Goal: Task Accomplishment & Management: Manage account settings

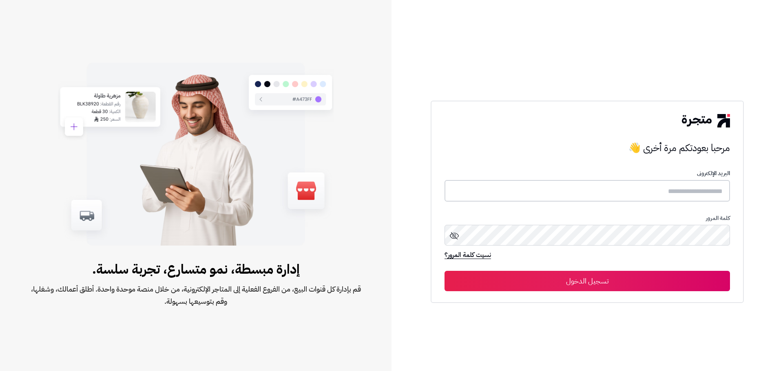
type input "**********"
click at [586, 279] on button "تسجيل الدخول" at bounding box center [586, 281] width 285 height 20
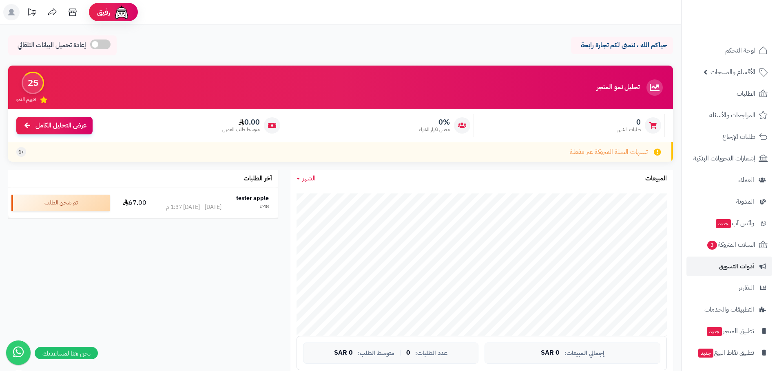
scroll to position [23, 0]
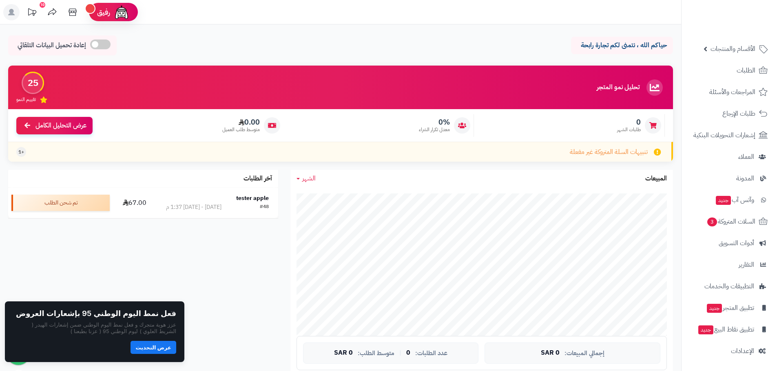
click at [7, 11] on rect at bounding box center [11, 12] width 16 height 16
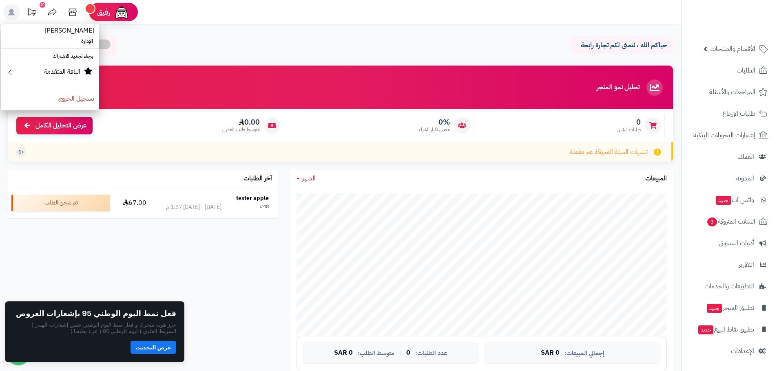
click at [7, 11] on rect at bounding box center [11, 12] width 16 height 16
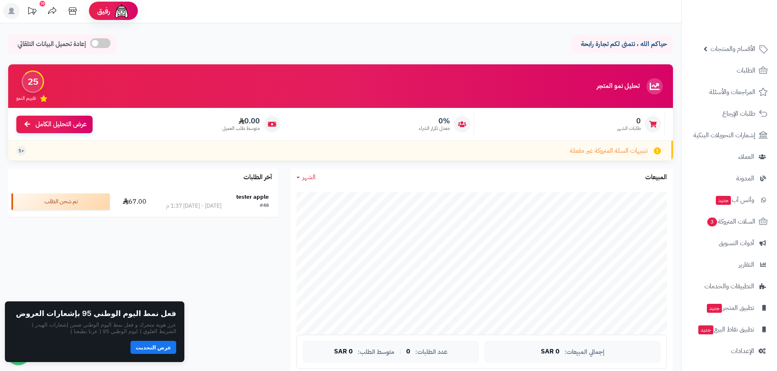
scroll to position [0, 0]
